Goal: Navigation & Orientation: Find specific page/section

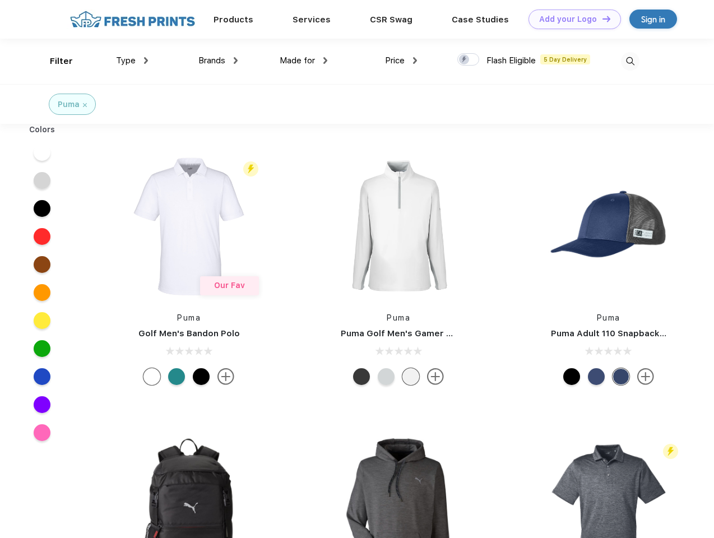
click at [570, 19] on link "Add your Logo Design Tool" at bounding box center [574, 20] width 92 height 20
click at [0, 0] on div "Design Tool" at bounding box center [0, 0] width 0 height 0
click at [601, 18] on link "Add your Logo Design Tool" at bounding box center [574, 20] width 92 height 20
click at [54, 61] on div "Filter" at bounding box center [61, 61] width 23 height 13
click at [132, 60] on span "Type" at bounding box center [126, 60] width 20 height 10
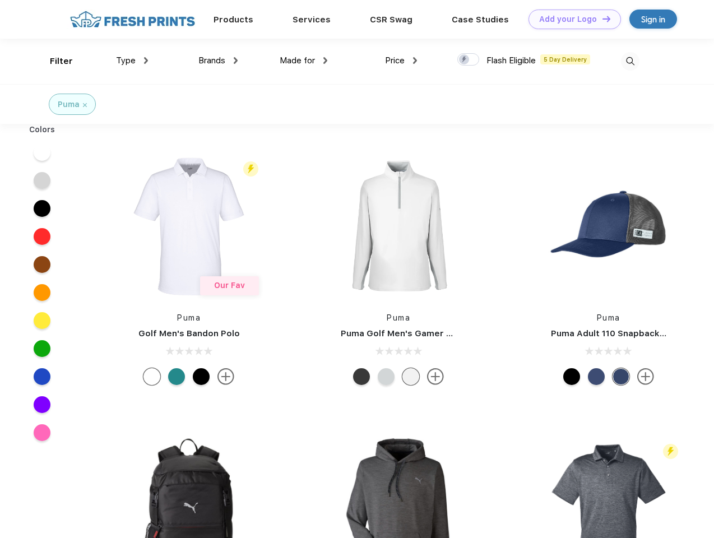
click at [218, 60] on span "Brands" at bounding box center [211, 60] width 27 height 10
click at [304, 60] on span "Made for" at bounding box center [296, 60] width 35 height 10
click at [401, 60] on span "Price" at bounding box center [395, 60] width 20 height 10
click at [468, 60] on div at bounding box center [468, 59] width 22 height 12
click at [464, 60] on input "checkbox" at bounding box center [460, 56] width 7 height 7
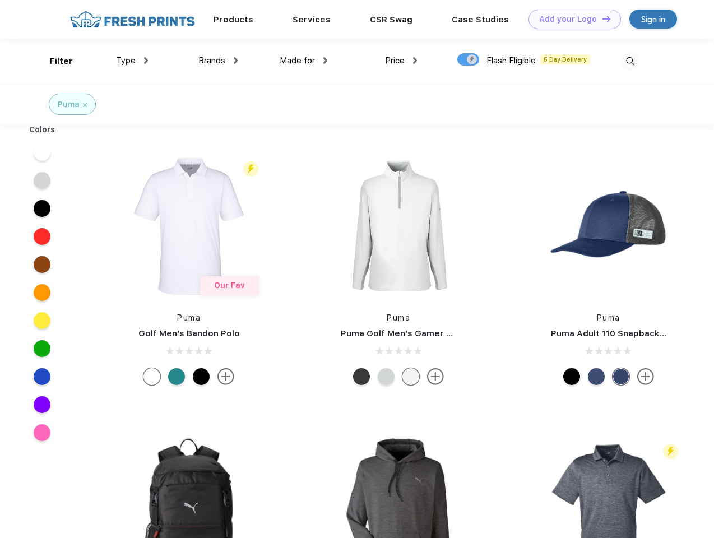
click at [630, 61] on img at bounding box center [630, 61] width 18 height 18
